Goal: Information Seeking & Learning: Learn about a topic

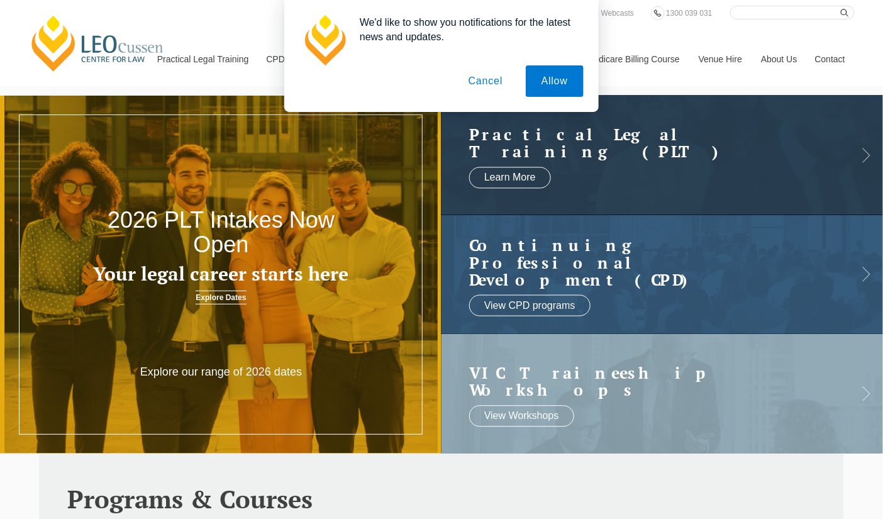
click at [485, 80] on button "Cancel" at bounding box center [486, 80] width 66 height 31
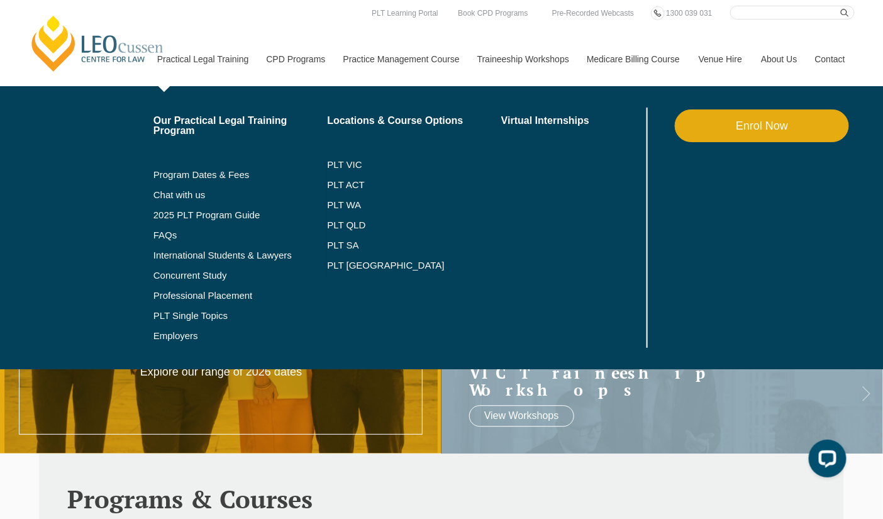
click at [192, 58] on link "Practical Legal Training" at bounding box center [202, 59] width 109 height 54
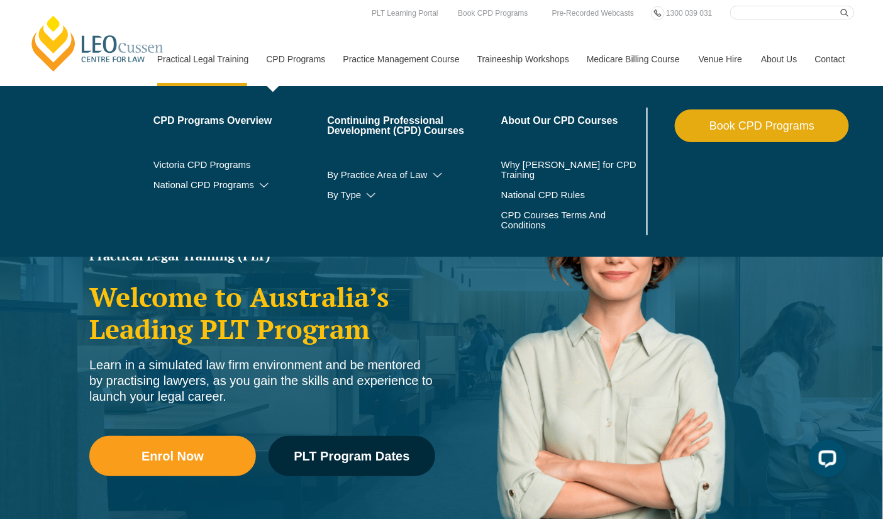
click at [290, 50] on link "CPD Programs" at bounding box center [295, 59] width 77 height 54
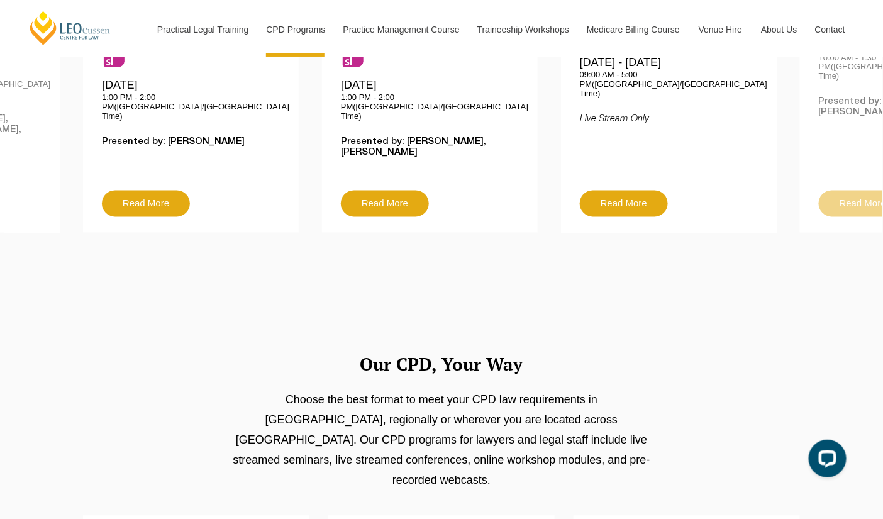
scroll to position [703, 0]
